Goal: Contribute content

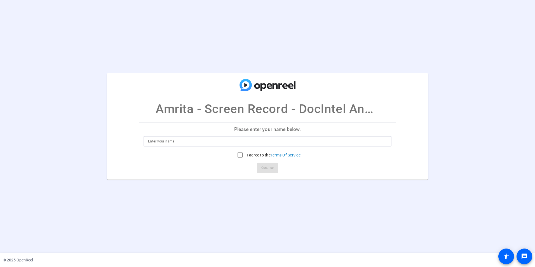
click at [200, 139] on input at bounding box center [267, 141] width 239 height 7
type input "[PERSON_NAME]"
click at [237, 154] on input "I agree to the Terms Of Service" at bounding box center [239, 154] width 11 height 11
checkbox input "true"
click at [267, 168] on span "Continue" at bounding box center [267, 168] width 12 height 8
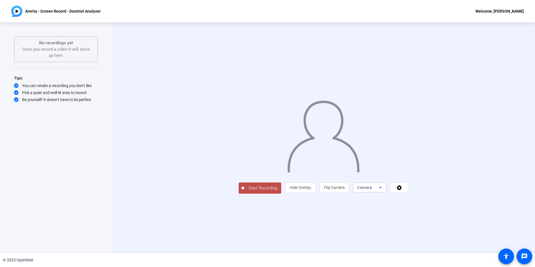
click at [379, 191] on div "Camera" at bounding box center [368, 187] width 22 height 7
click at [435, 243] on div at bounding box center [267, 133] width 535 height 267
click at [408, 194] on span at bounding box center [399, 187] width 17 height 13
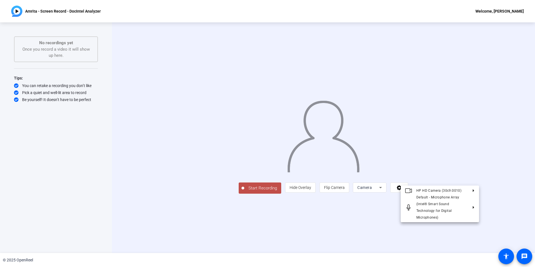
click at [437, 244] on div at bounding box center [267, 133] width 535 height 267
